Goal: Check status

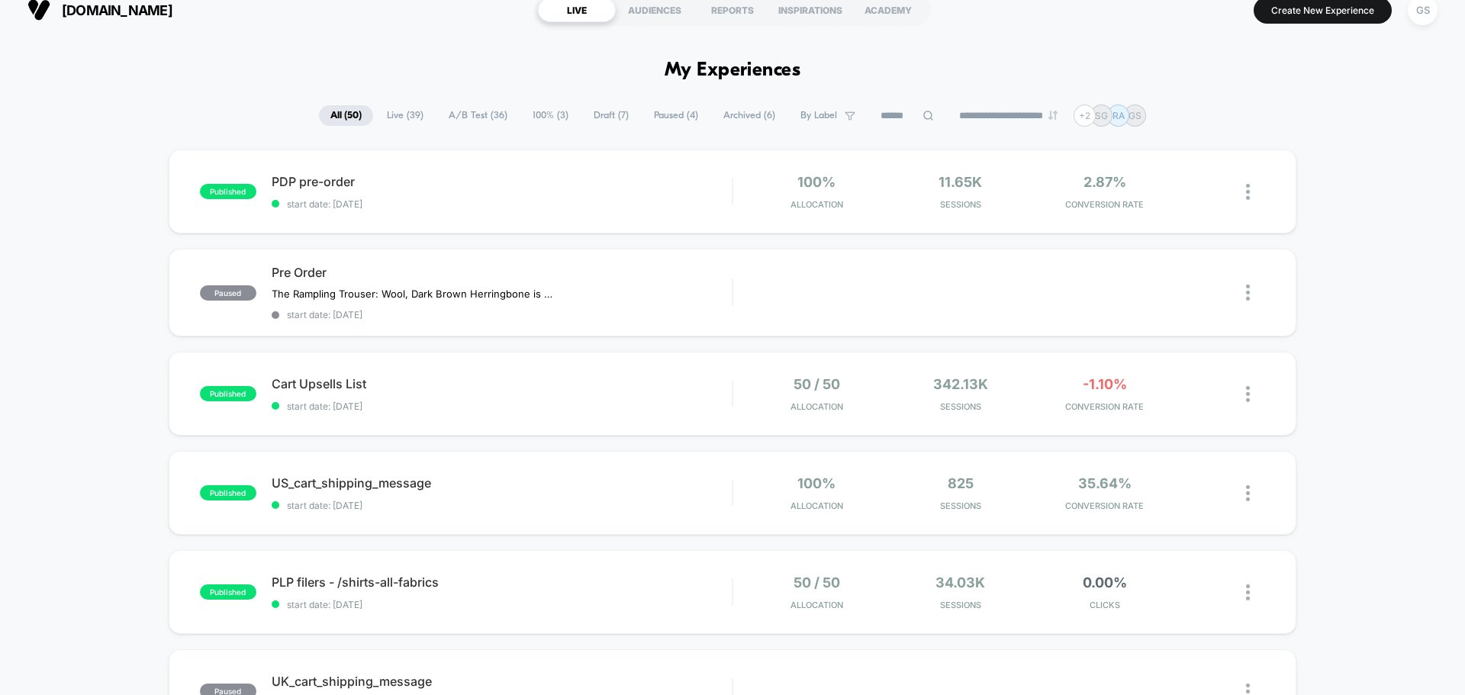
scroll to position [18, 0]
click at [379, 206] on span "start date: [DATE]" at bounding box center [502, 203] width 460 height 11
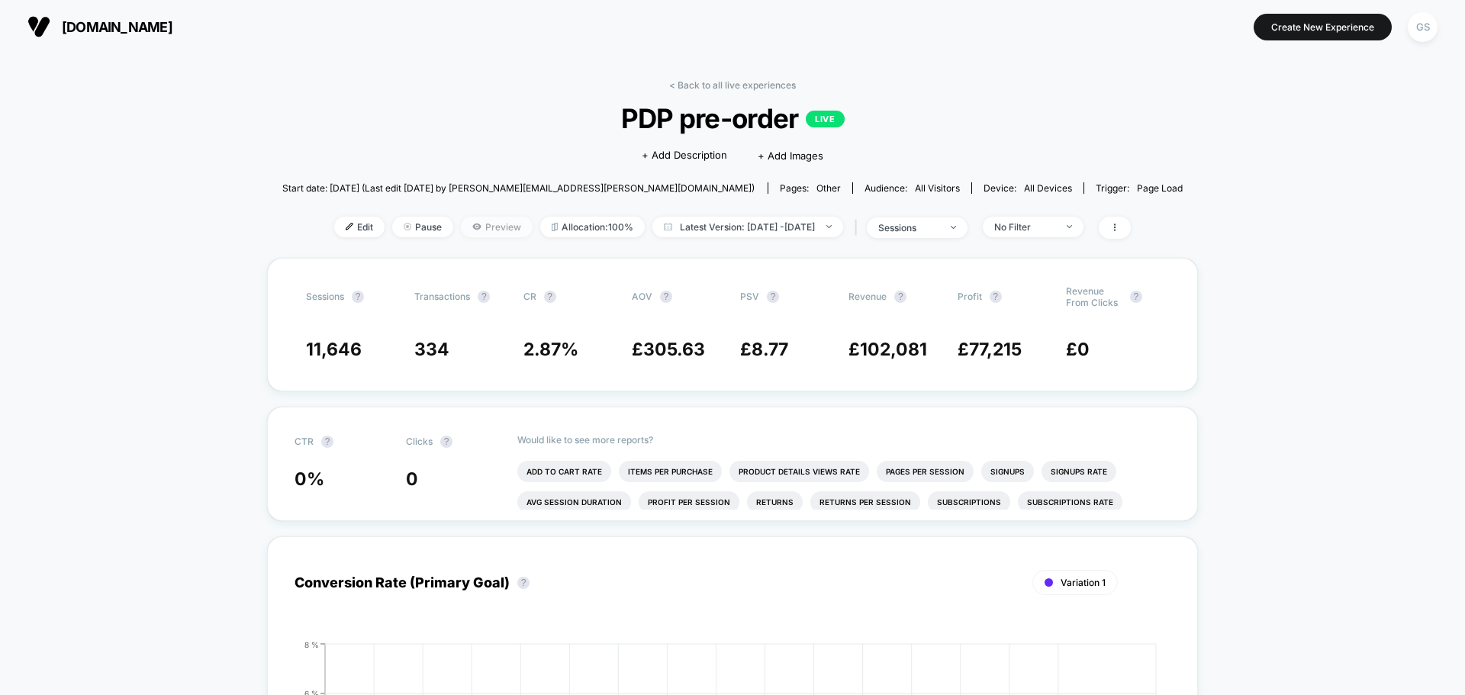
click at [472, 224] on icon at bounding box center [476, 226] width 9 height 9
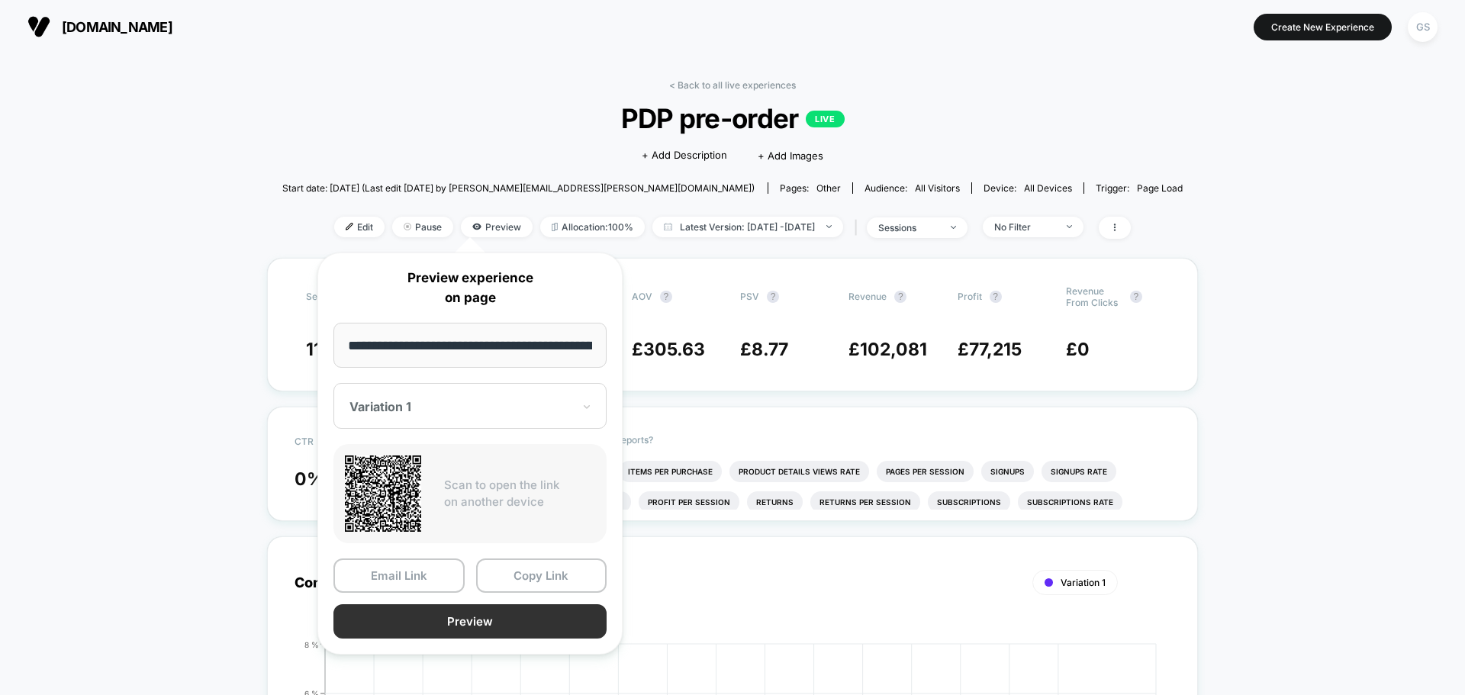
click at [451, 620] on button "Preview" at bounding box center [470, 621] width 273 height 34
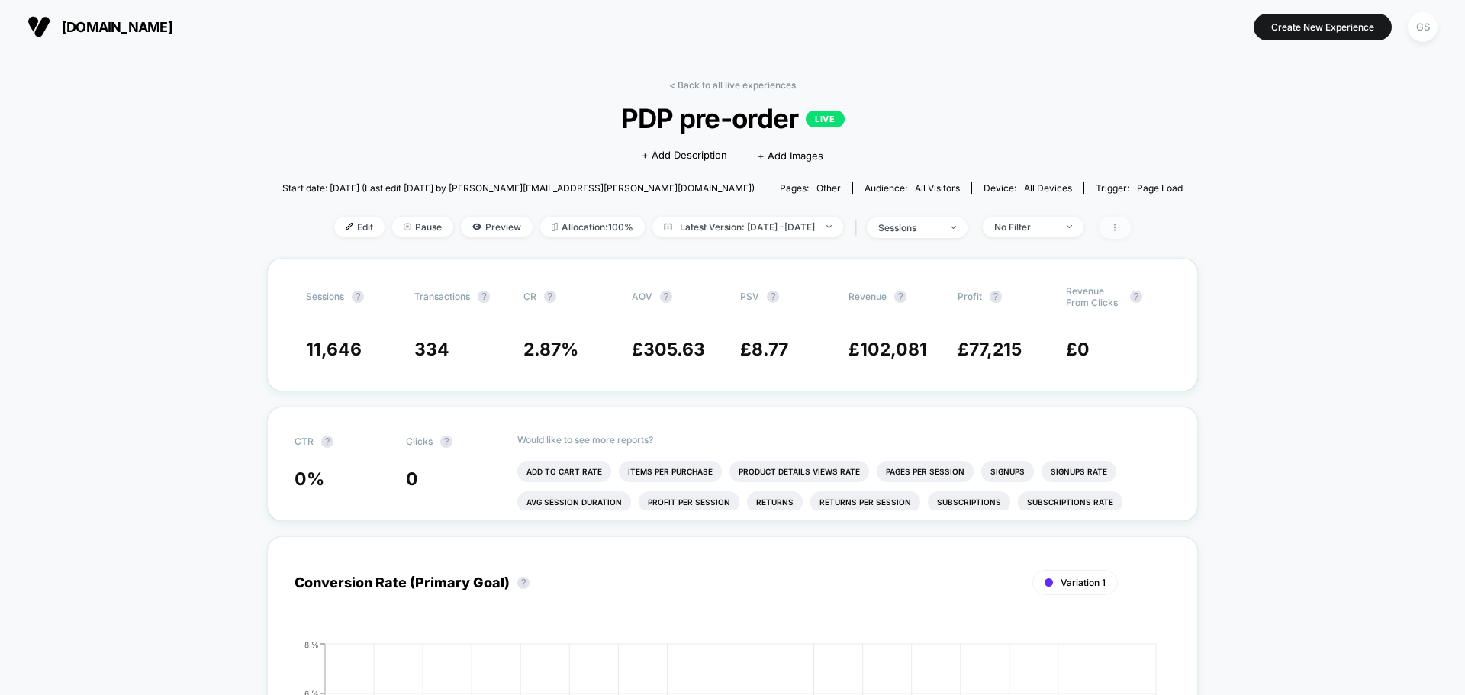
click at [1120, 230] on icon at bounding box center [1114, 227] width 9 height 9
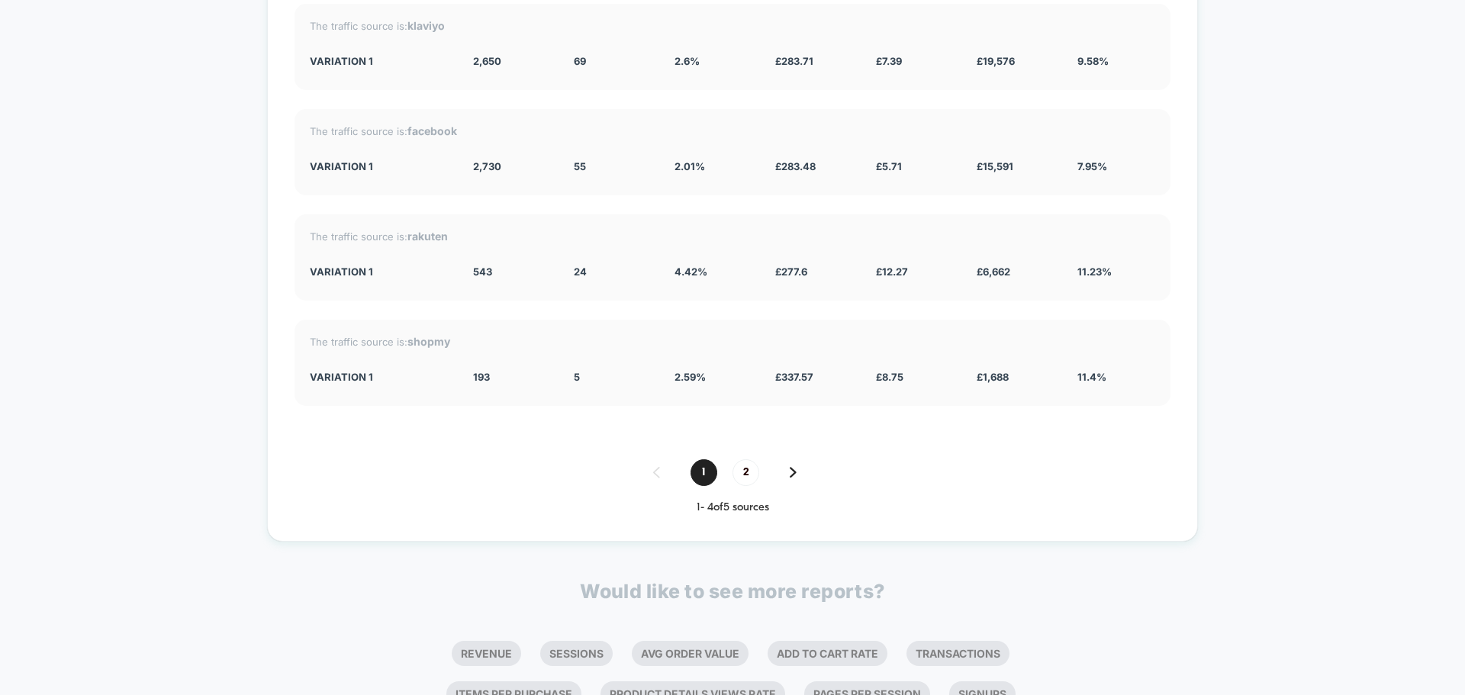
scroll to position [3887, 0]
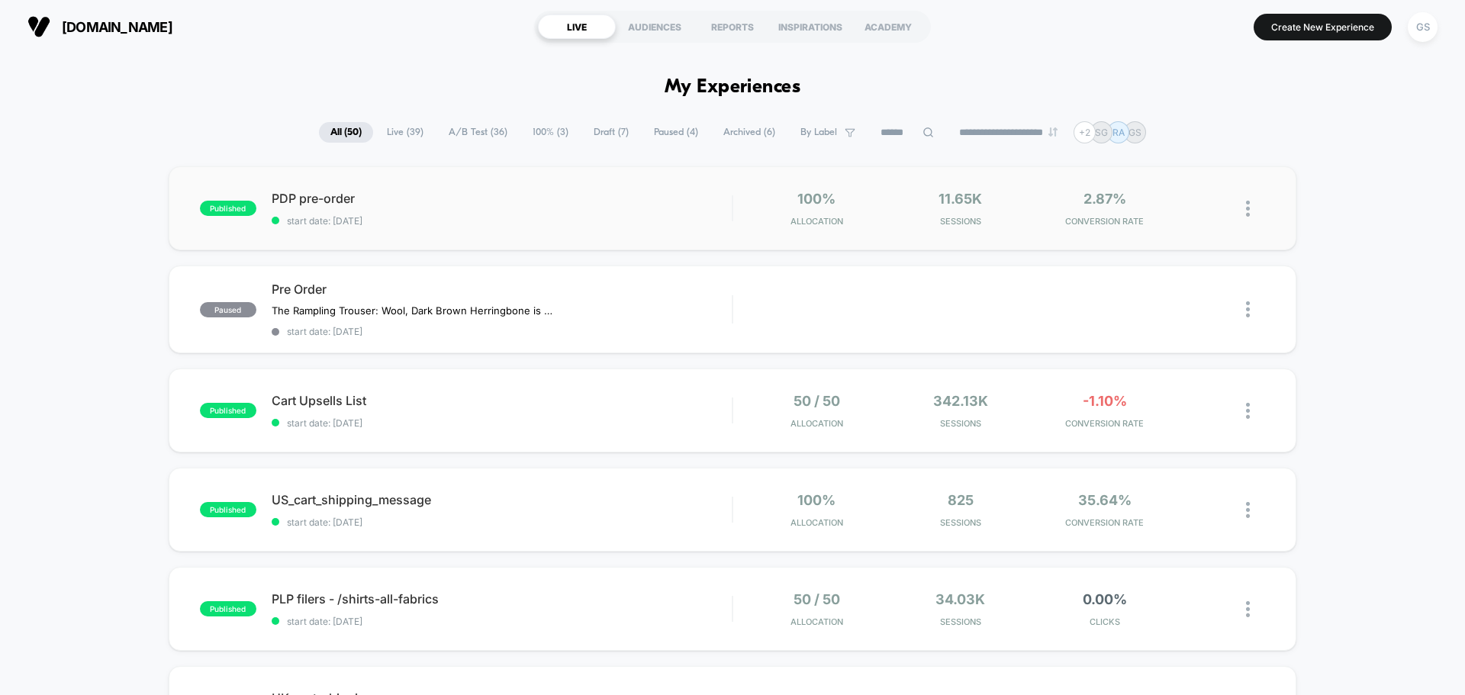
click at [1249, 205] on img at bounding box center [1248, 209] width 4 height 16
click at [1179, 195] on div "Pause" at bounding box center [1169, 191] width 137 height 34
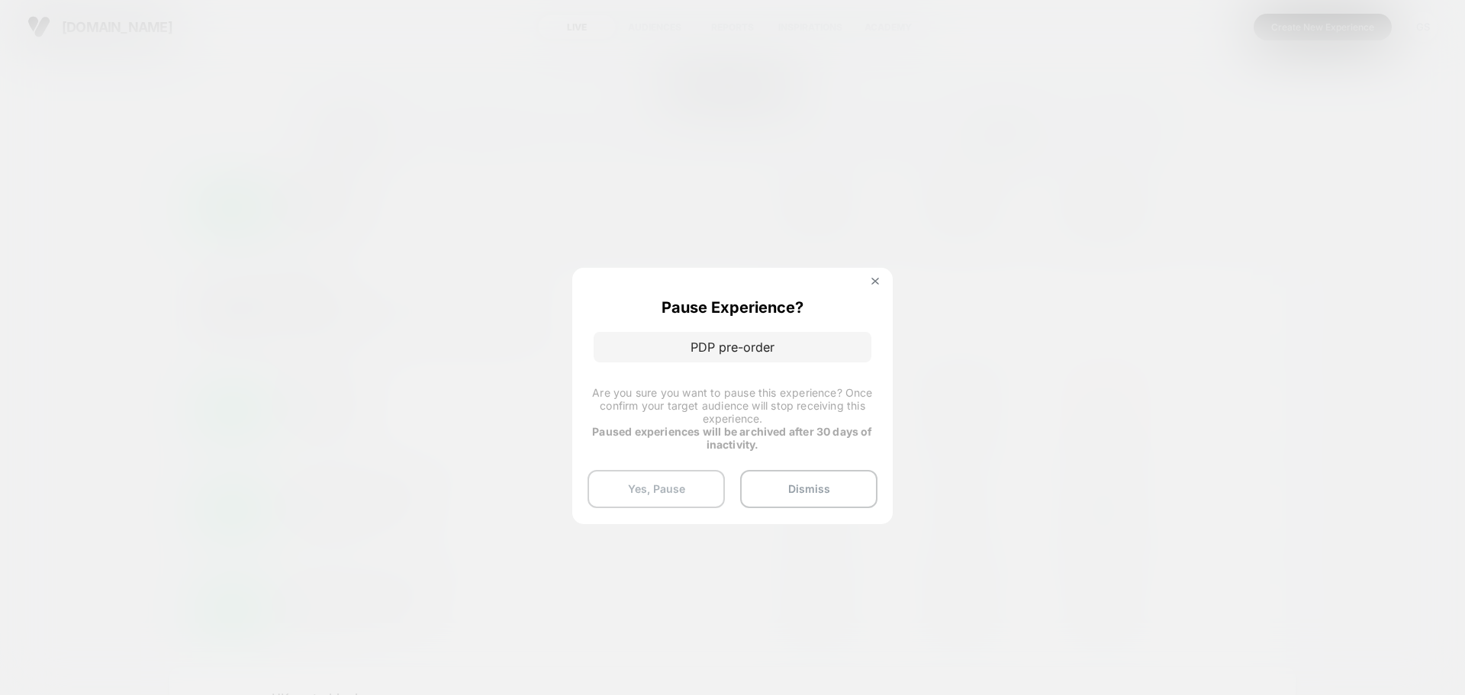
click at [679, 489] on button "Yes, Pause" at bounding box center [656, 489] width 137 height 38
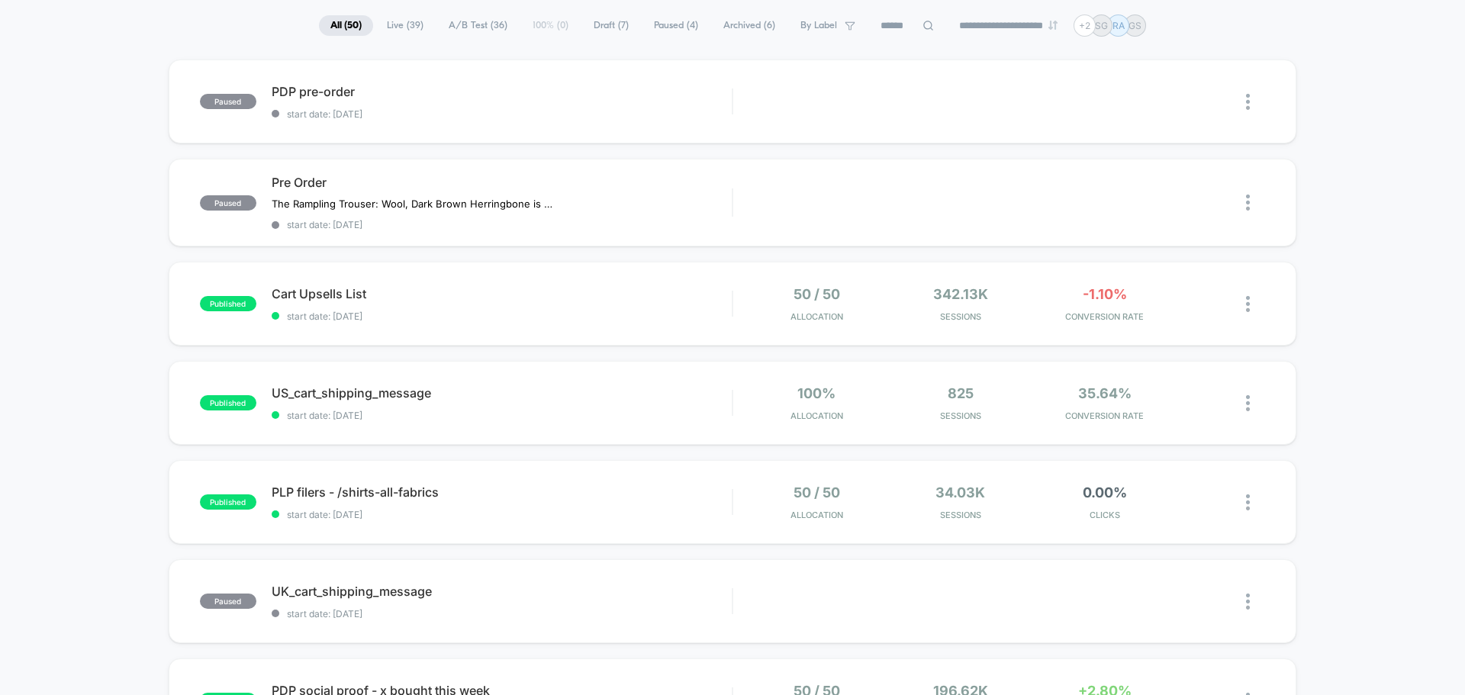
scroll to position [113, 0]
